Goal: Task Accomplishment & Management: Complete application form

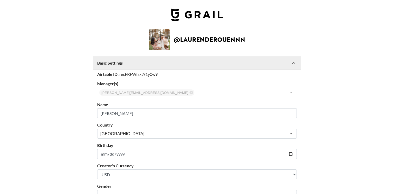
select select "USD"
click at [206, 16] on img at bounding box center [197, 14] width 52 height 13
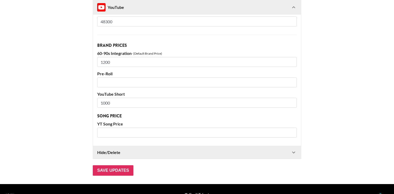
scroll to position [884, 0]
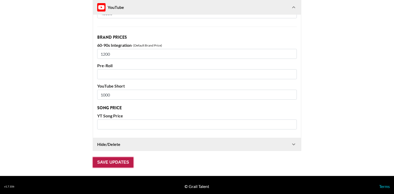
click at [107, 158] on input "Save Updates" at bounding box center [113, 162] width 41 height 10
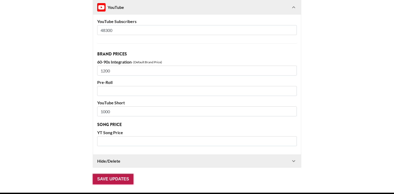
scroll to position [0, 0]
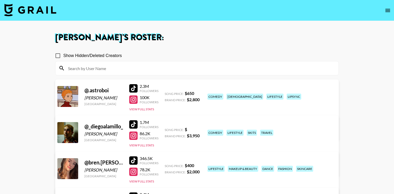
click at [53, 16] on link at bounding box center [30, 11] width 52 height 14
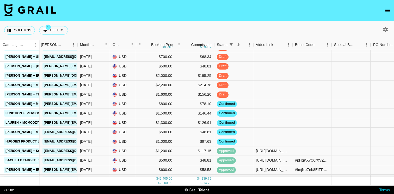
scroll to position [247, 213]
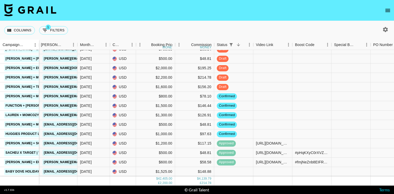
click at [390, 8] on icon "open drawer" at bounding box center [388, 10] width 6 height 6
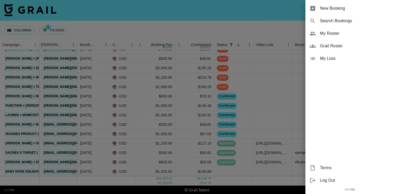
click at [344, 10] on span "New Booking" at bounding box center [355, 8] width 70 height 6
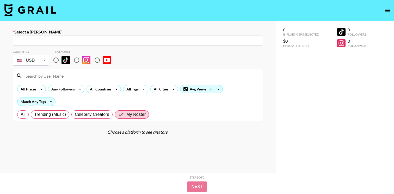
click at [128, 44] on div "​" at bounding box center [138, 40] width 250 height 10
paste input "June@grownsy.com"
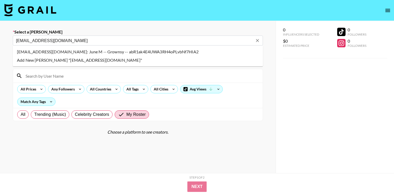
click at [126, 39] on input "June@grownsy.com" at bounding box center [134, 41] width 237 height 6
click at [122, 53] on li "june@grownsy.com: June M -- Grownsy -- abR1ak4E4UWA3RH4oPLvbNf7HIA2" at bounding box center [138, 51] width 250 height 8
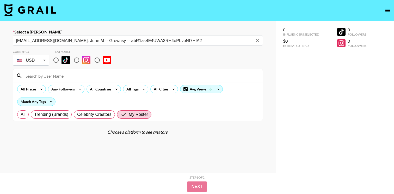
type input "june@grownsy.com: June M -- Grownsy -- abR1ak4E4UWA3RH4oPLvbNf7HIA2"
click at [56, 62] on input "radio" at bounding box center [56, 60] width 11 height 11
radio input "true"
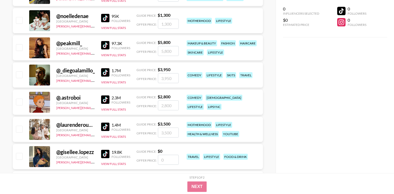
scroll to position [253, 0]
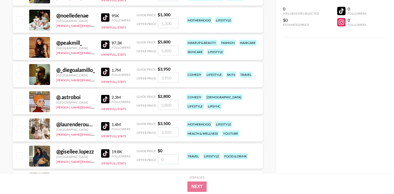
click at [19, 129] on input "checkbox" at bounding box center [19, 128] width 6 height 6
checkbox input "true"
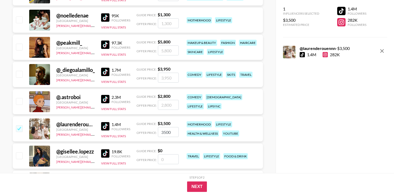
drag, startPoint x: 174, startPoint y: 131, endPoint x: 153, endPoint y: 132, distance: 20.4
click at [153, 132] on div "Offer Price: 3500" at bounding box center [158, 132] width 42 height 10
type input "500"
click at [207, 187] on div "Next" at bounding box center [197, 186] width 292 height 10
click at [203, 187] on button "Next" at bounding box center [197, 186] width 20 height 10
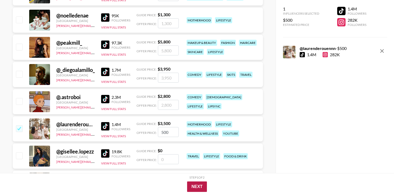
scroll to position [43, 0]
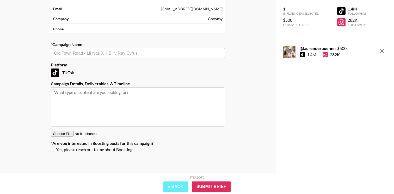
click at [136, 54] on input "text" at bounding box center [138, 53] width 168 height 6
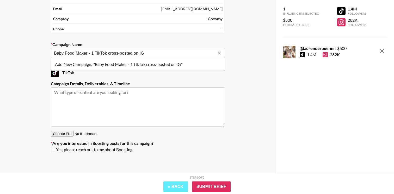
click at [144, 59] on ul "Add New Campaign: "Baby Food Maker - 1 TikTok cross-posted on IG"" at bounding box center [138, 64] width 174 height 13
click at [145, 63] on li "Add New Campaign: "Baby Food Maker - 1 TikTok cross-posted on IG"" at bounding box center [138, 64] width 174 height 8
type input "Baby Food Maker - 1 TikTok cross-posted on IG"
click at [129, 95] on textarea at bounding box center [138, 106] width 174 height 39
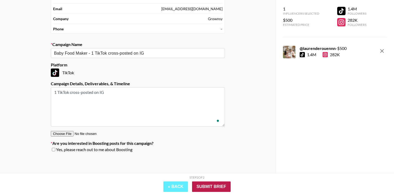
type textarea "1 TikTok cross-posted on IG"
click at [206, 183] on input "Submit Brief" at bounding box center [211, 186] width 39 height 10
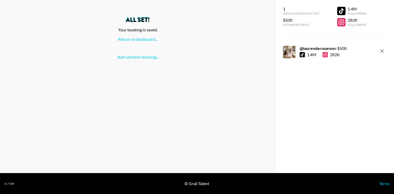
click at [138, 43] on div "All set! Your booking is saved. Return to dashboard... Start another booking..." at bounding box center [138, 38] width 268 height 43
click at [139, 39] on link "Return to dashboard..." at bounding box center [138, 39] width 40 height 5
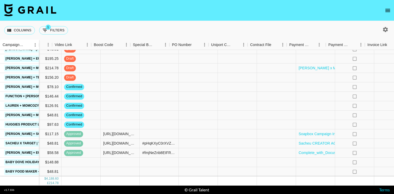
scroll to position [256, 446]
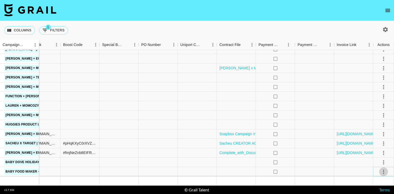
click at [385, 170] on icon "select merge strategy" at bounding box center [384, 171] width 6 height 6
click at [386, 123] on li "Confirm" at bounding box center [389, 122] width 34 height 9
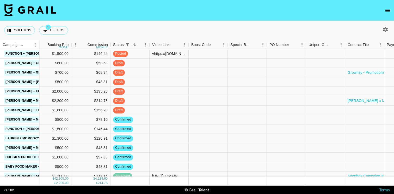
scroll to position [223, 317]
